Goal: Navigation & Orientation: Find specific page/section

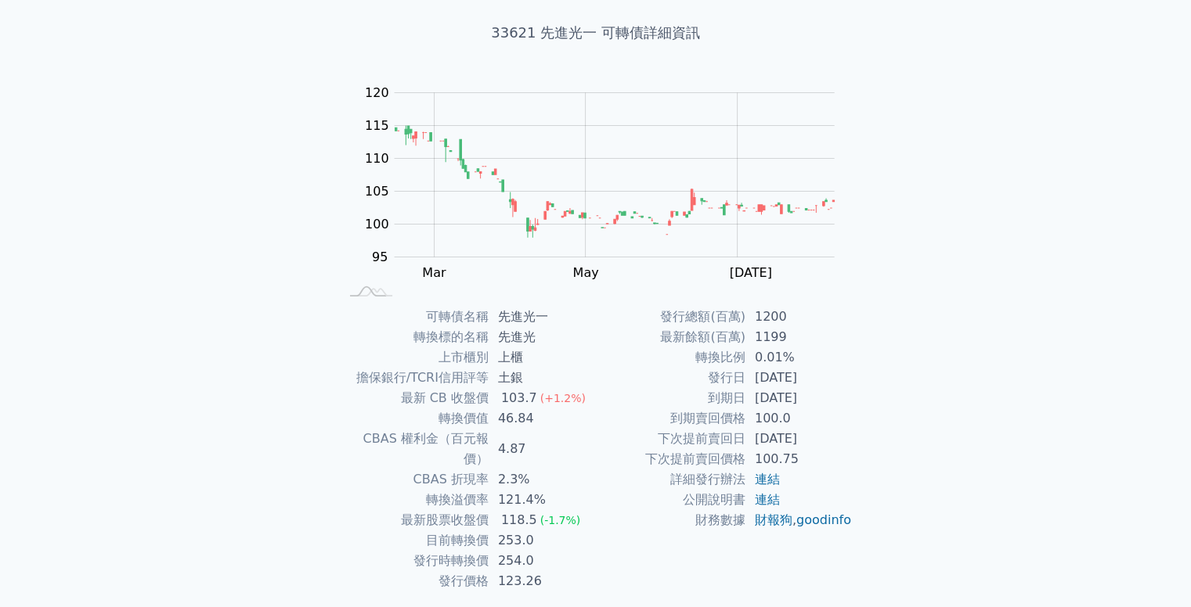
scroll to position [117, 0]
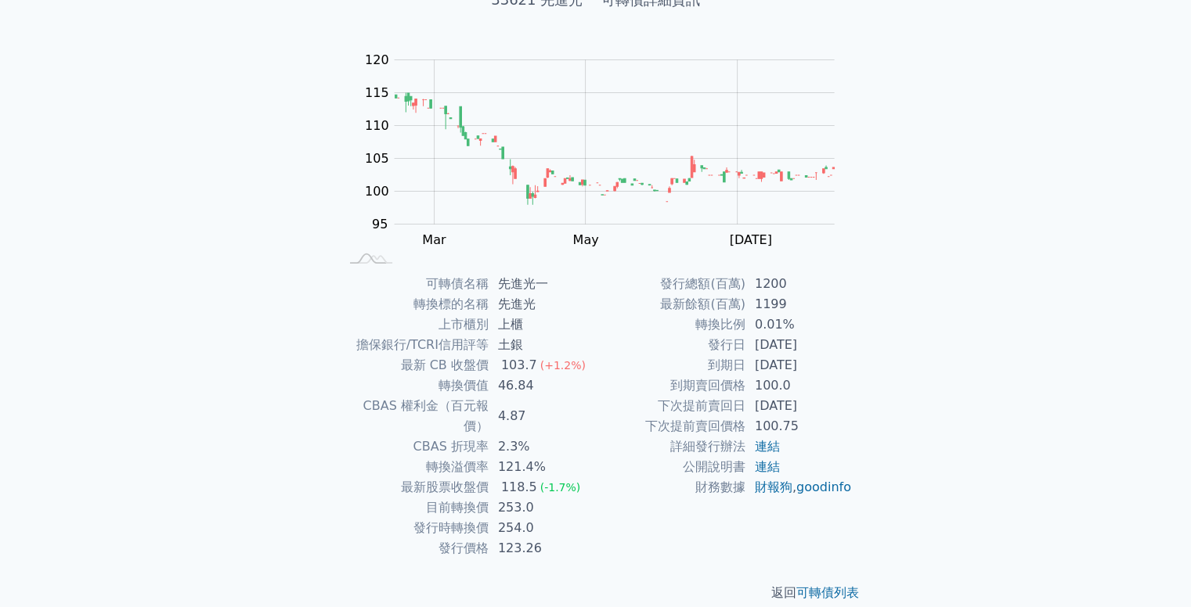
click at [942, 110] on div "可轉債列表 財務數據 可轉債列表 財務數據 登入／註冊 登入／註冊 可轉債列表 › 33621 先進光一 33621 先進光一 可轉債詳細資訊 Zoom Ou…" at bounding box center [595, 255] width 1191 height 745
click at [1121, 81] on div "可轉債列表 財務數據 可轉債列表 財務數據 登入／註冊 登入／註冊 可轉債列表 › 33621 先進光一 33621 先進光一 可轉債詳細資訊 Zoom Ou…" at bounding box center [595, 255] width 1191 height 745
click at [845, 586] on link "可轉債列表" at bounding box center [827, 593] width 63 height 15
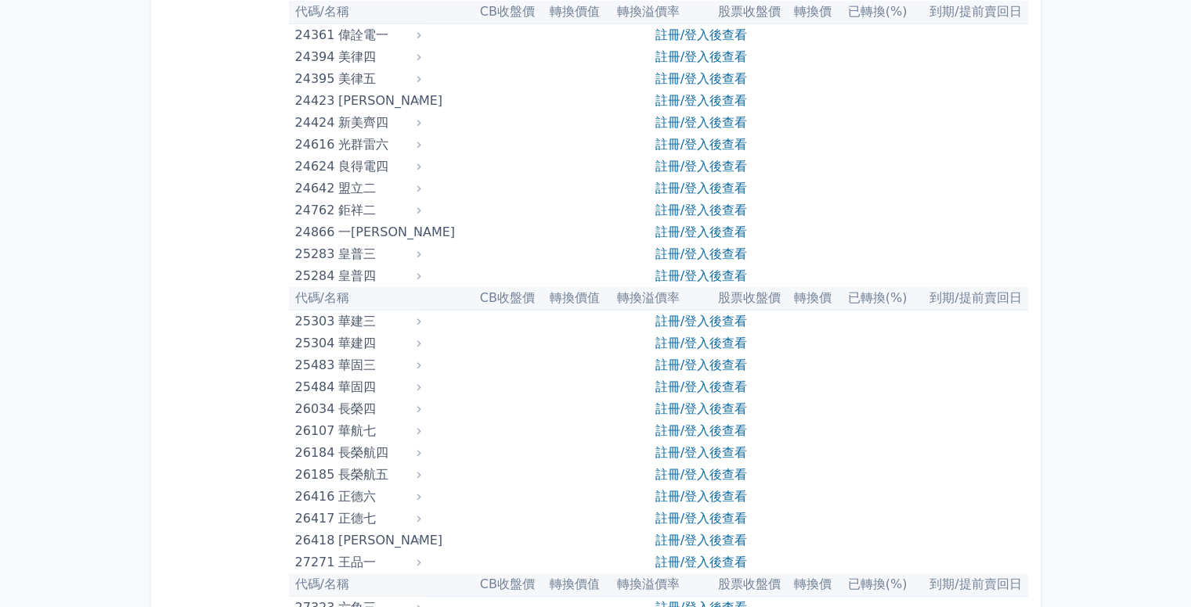
scroll to position [2035, 0]
